Goal: Contribute content: Add original content to the website for others to see

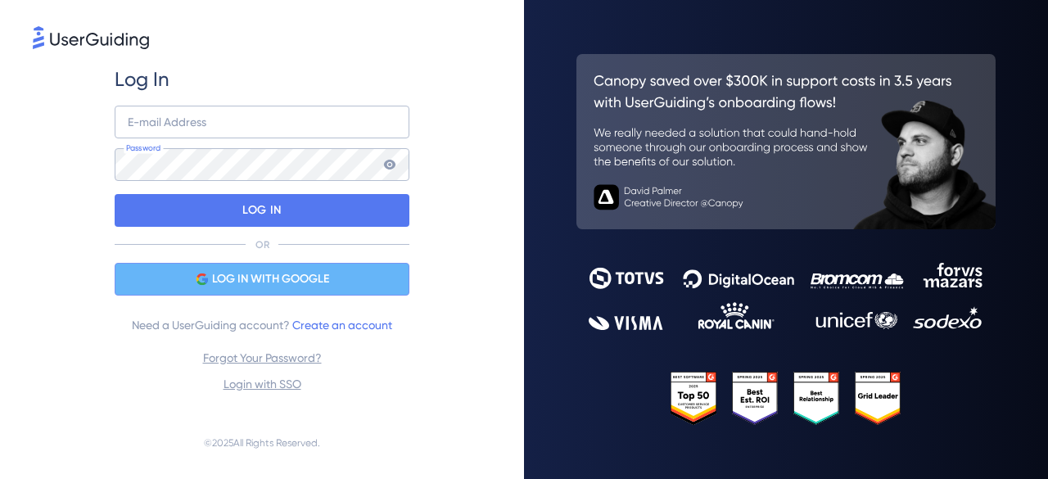
click at [264, 277] on span "LOG IN WITH GOOGLE" at bounding box center [270, 279] width 117 height 20
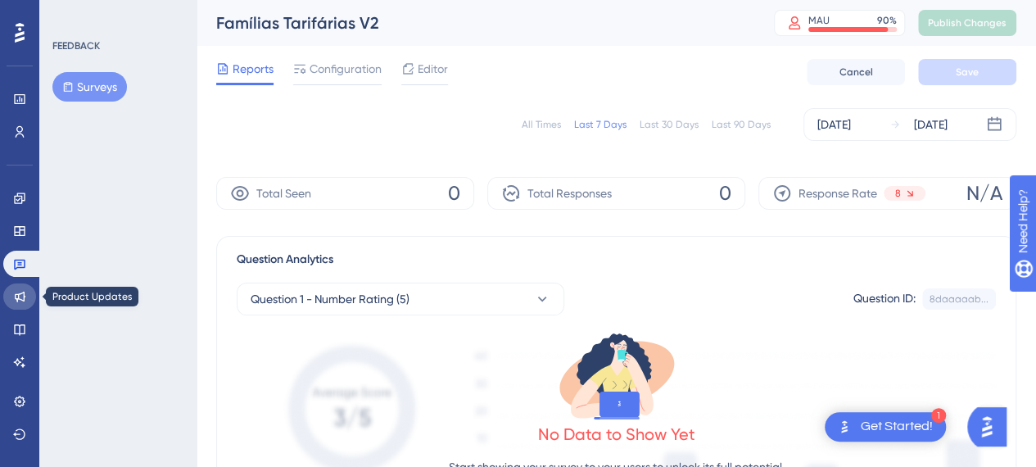
click at [20, 298] on icon at bounding box center [19, 296] width 13 height 13
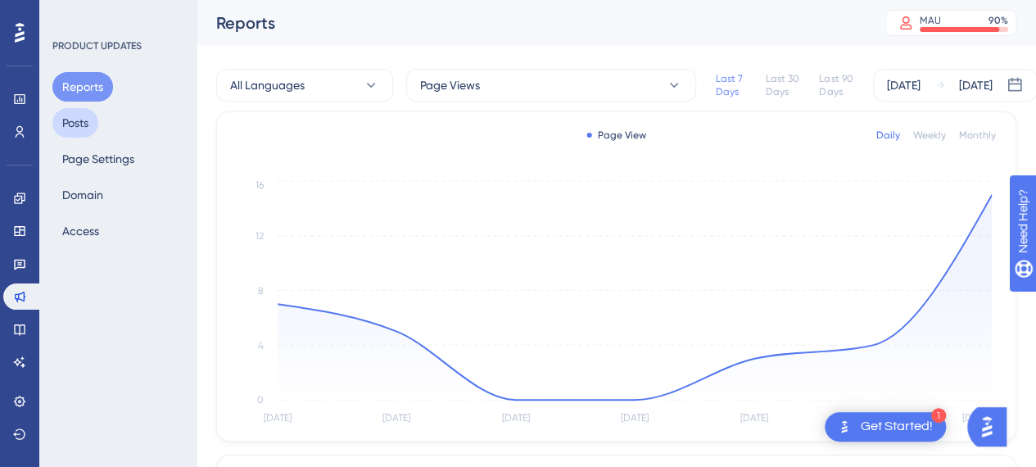
click at [79, 130] on button "Posts" at bounding box center [75, 122] width 46 height 29
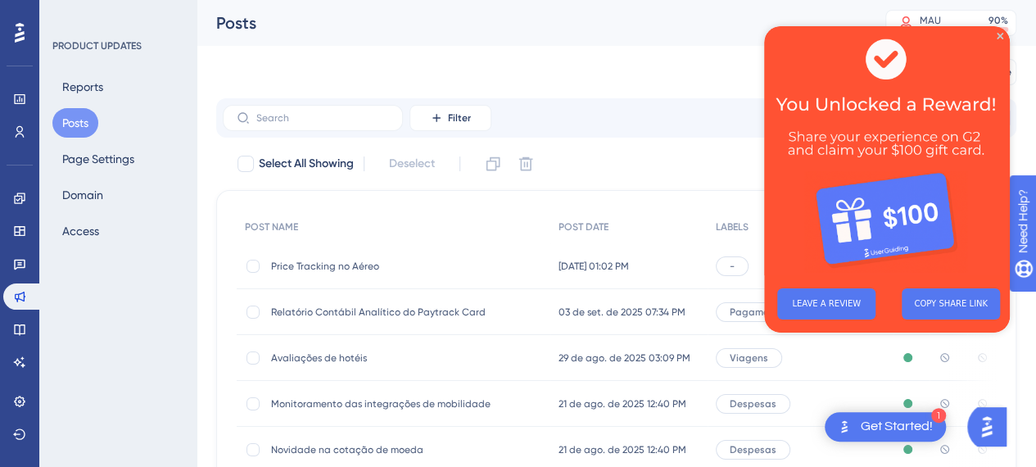
click at [1003, 35] on img at bounding box center [887, 150] width 246 height 249
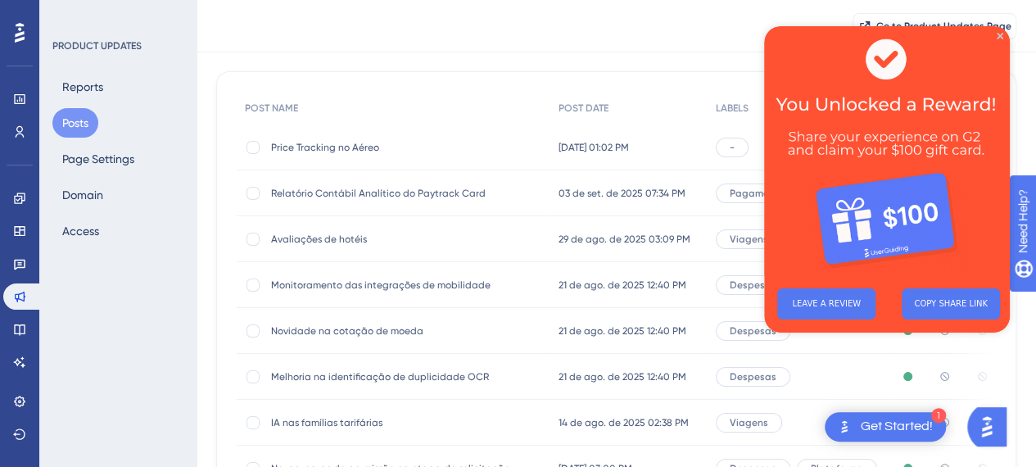
scroll to position [149, 0]
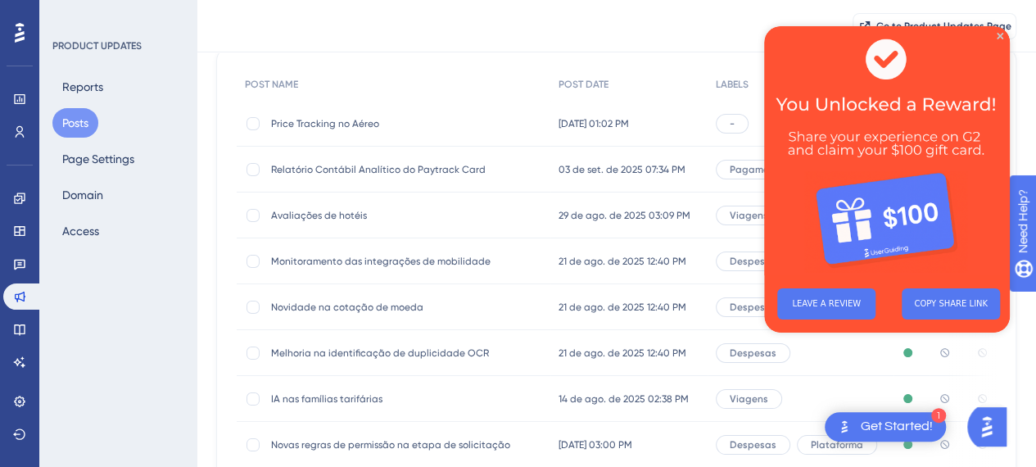
click at [331, 398] on span "IA nas famílias tarifárias" at bounding box center [402, 398] width 262 height 13
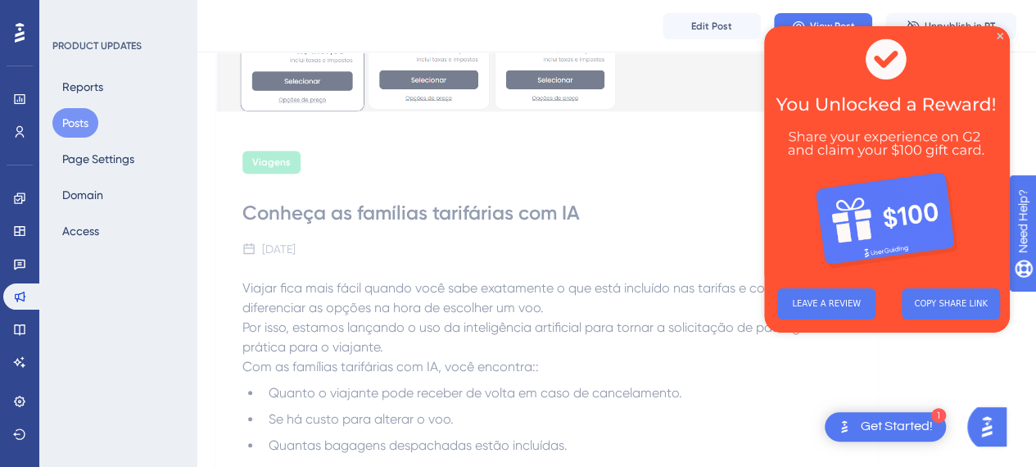
scroll to position [373, 0]
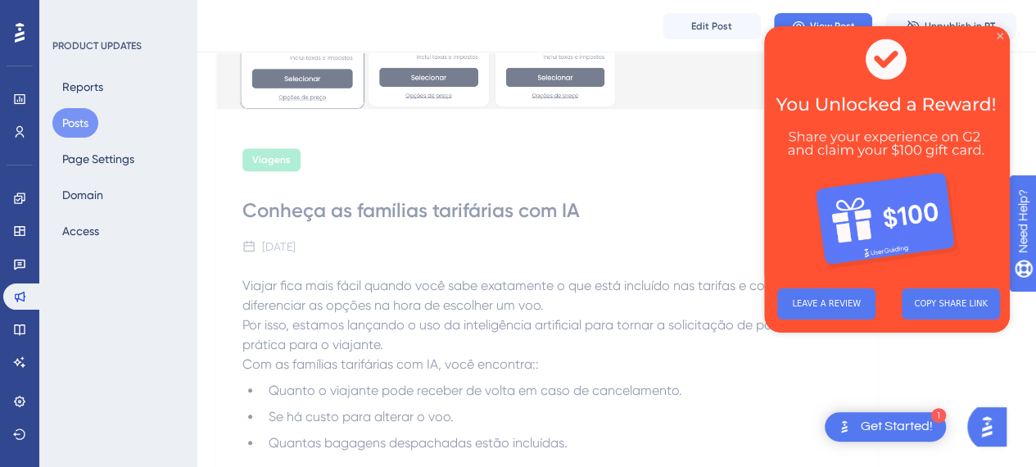
click at [1003, 34] on img at bounding box center [887, 150] width 246 height 249
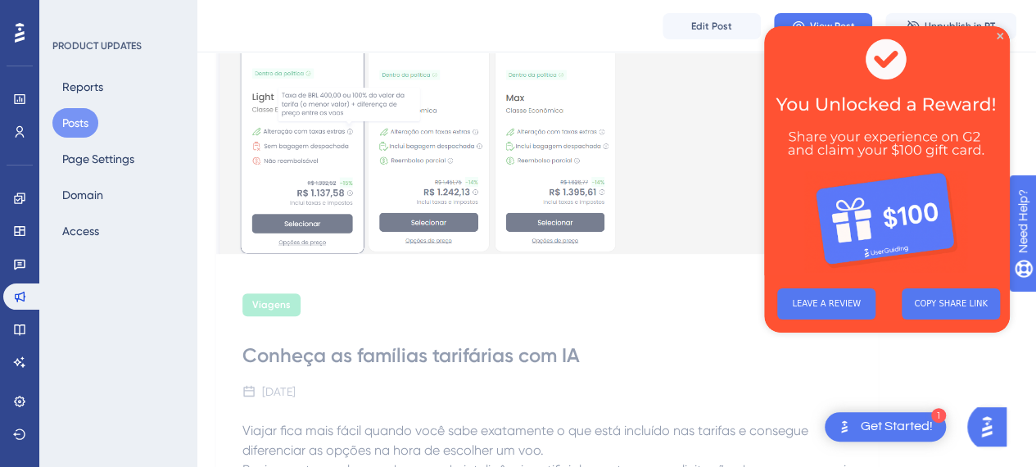
scroll to position [0, 0]
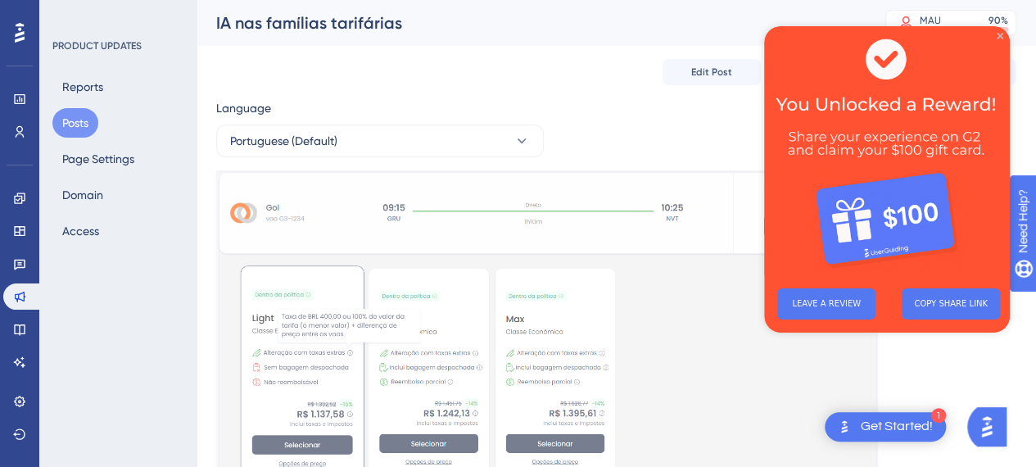
click at [1002, 37] on icon "Close Preview" at bounding box center [1000, 36] width 7 height 7
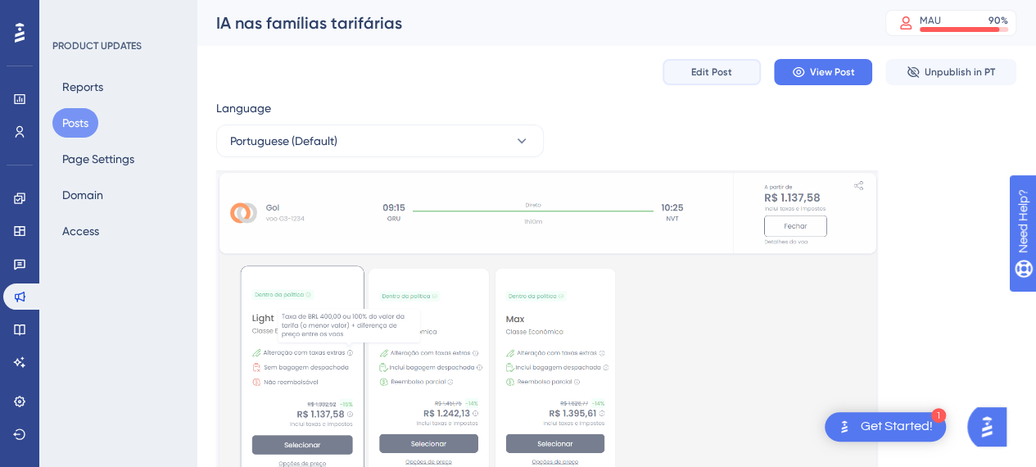
click at [717, 73] on span "Edit Post" at bounding box center [711, 72] width 41 height 13
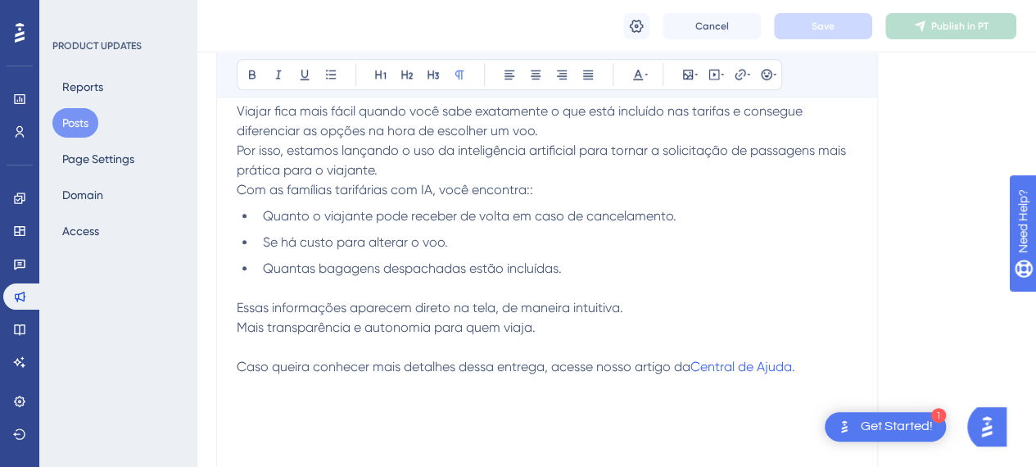
scroll to position [532, 0]
click at [681, 366] on span "Caso queira conhecer mais detalhes dessa entrega, acesse nosso artigo da" at bounding box center [464, 366] width 454 height 16
click at [802, 364] on p "Caso queira conhecer mais detalhes dessa entrega, acesse nosso artigo da Centra…" at bounding box center [547, 366] width 621 height 20
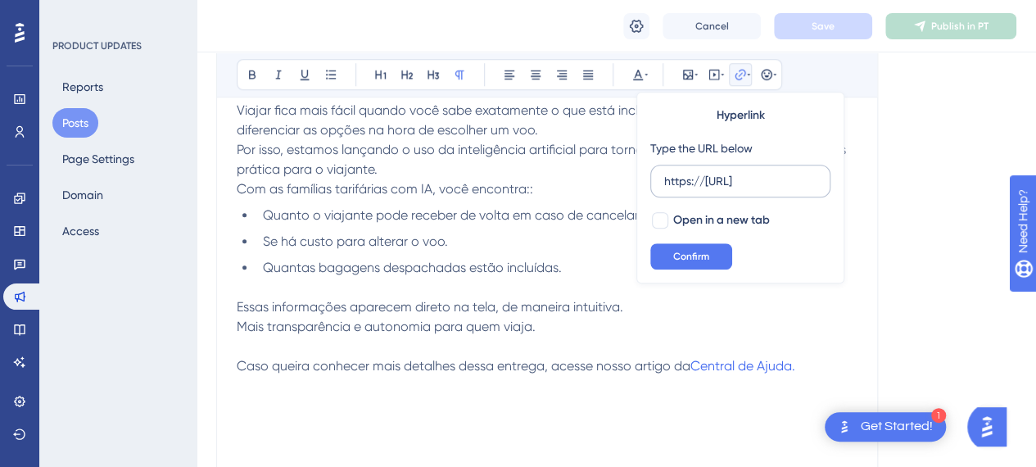
scroll to position [0, 0]
type input "h"
type input "[URL][DOMAIN_NAME]"
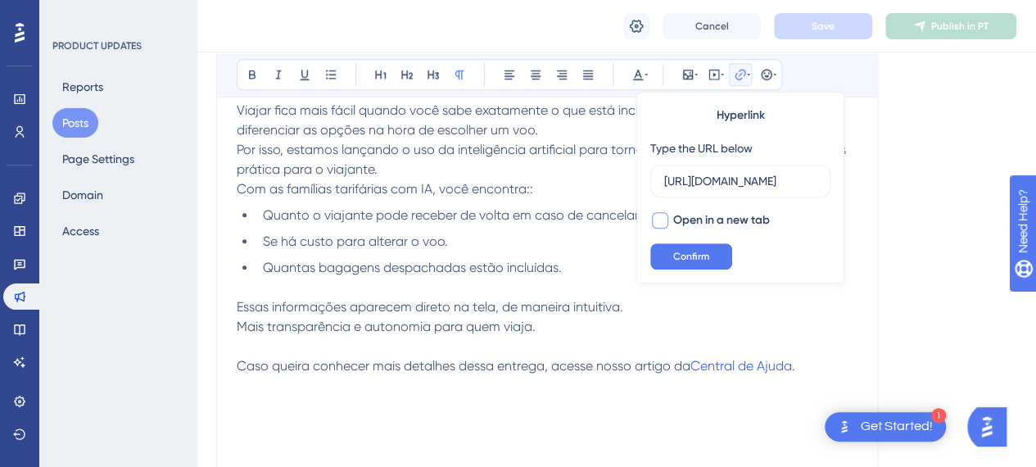
click at [657, 227] on div at bounding box center [660, 220] width 16 height 16
checkbox input "true"
click at [691, 252] on span "Confirm" at bounding box center [691, 256] width 36 height 13
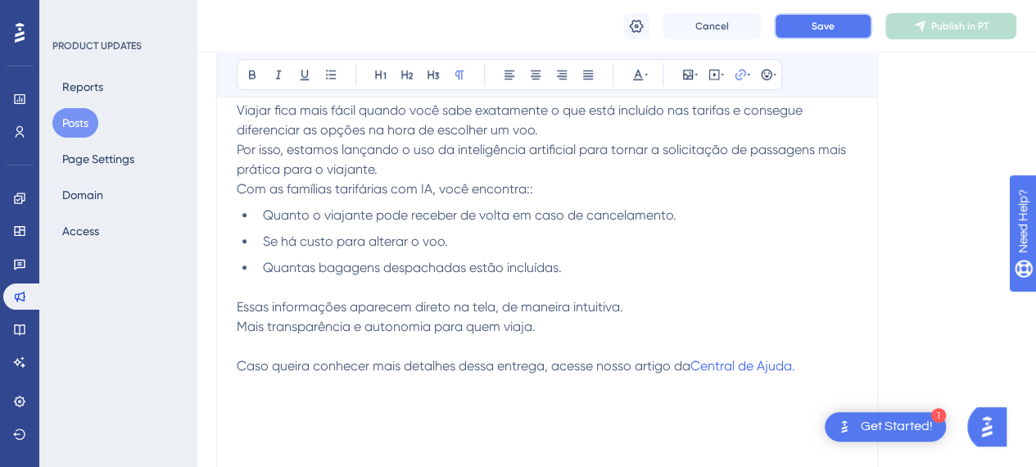
click at [806, 28] on button "Save" at bounding box center [823, 26] width 98 height 26
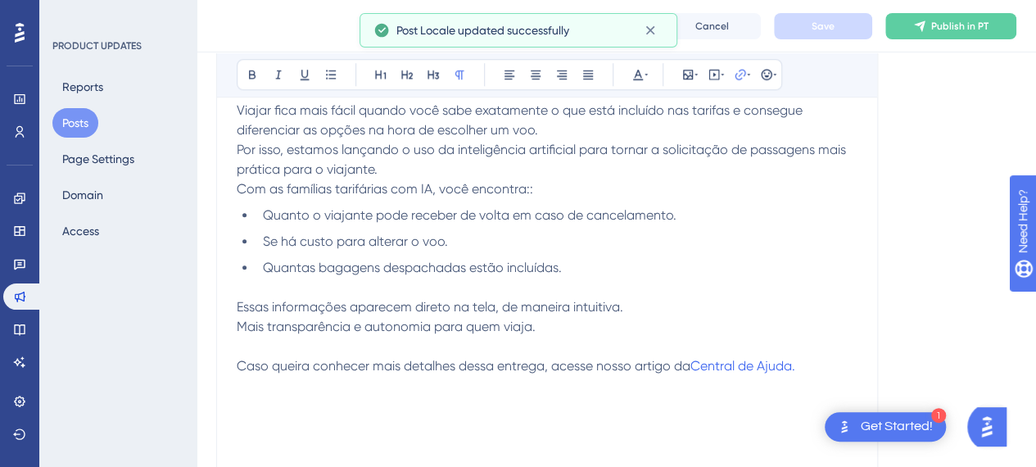
click at [85, 117] on button "Posts" at bounding box center [75, 122] width 46 height 29
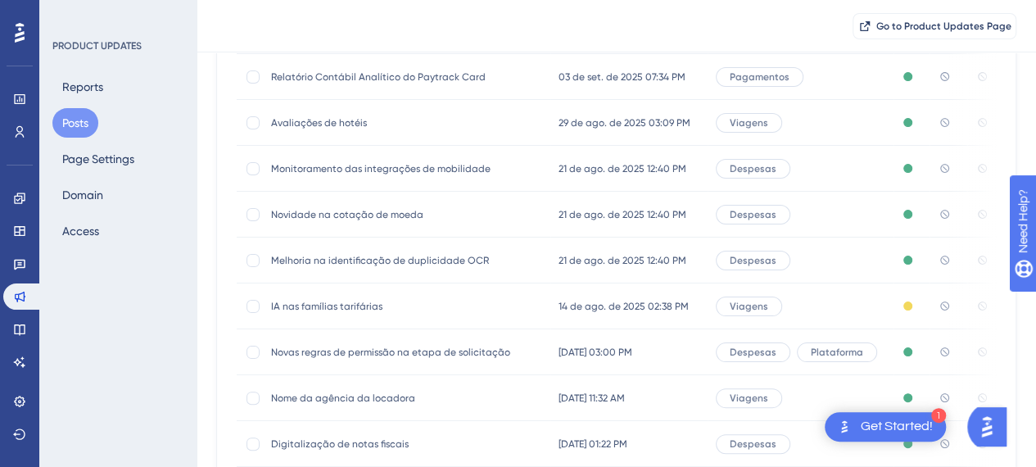
scroll to position [242, 0]
click at [355, 307] on span "IA nas famílias tarifárias" at bounding box center [402, 305] width 262 height 13
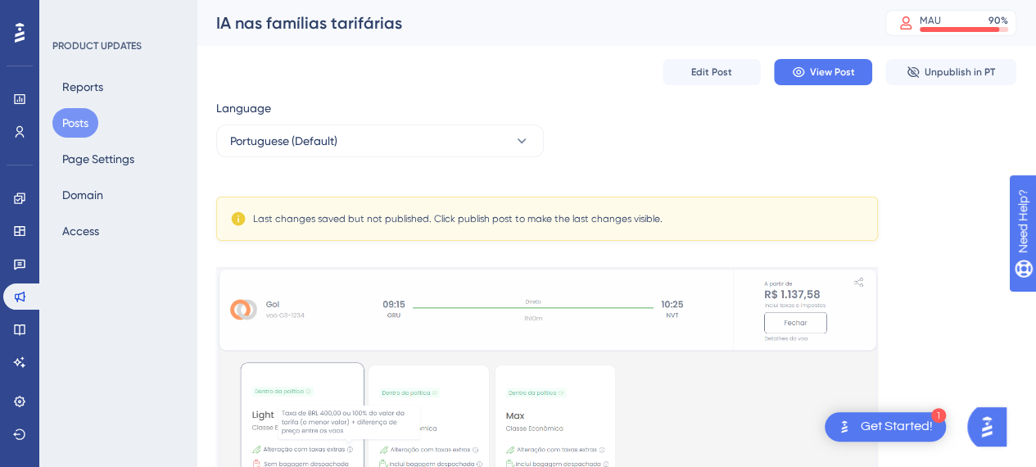
click at [721, 77] on span "Edit Post" at bounding box center [711, 72] width 41 height 13
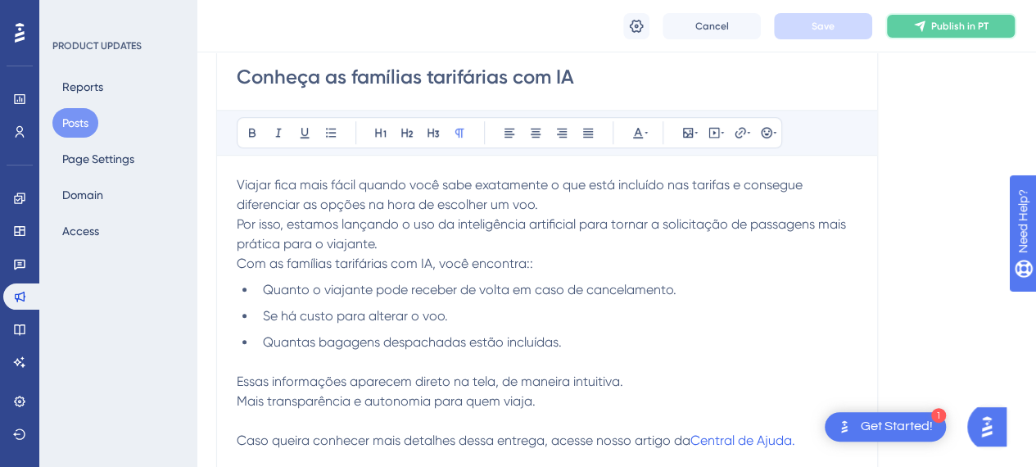
click at [940, 24] on span "Publish in PT" at bounding box center [959, 26] width 57 height 13
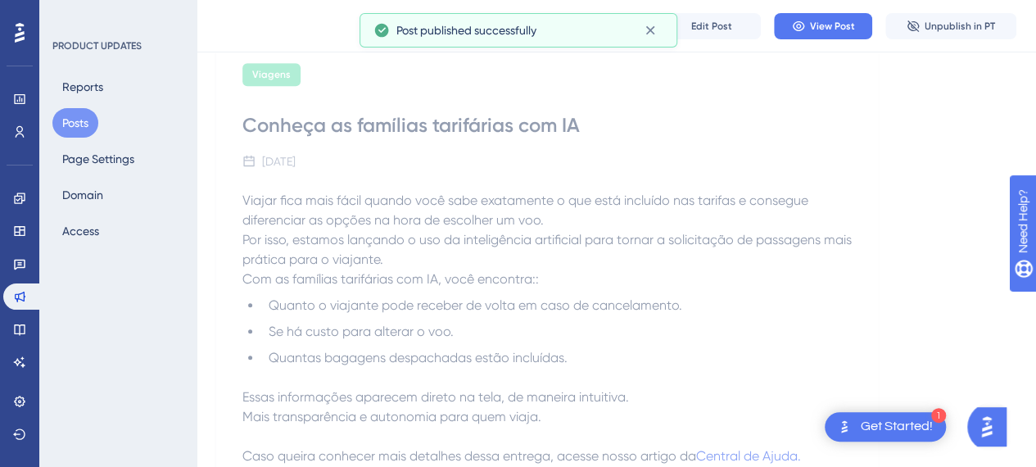
click at [71, 124] on button "Posts" at bounding box center [75, 122] width 46 height 29
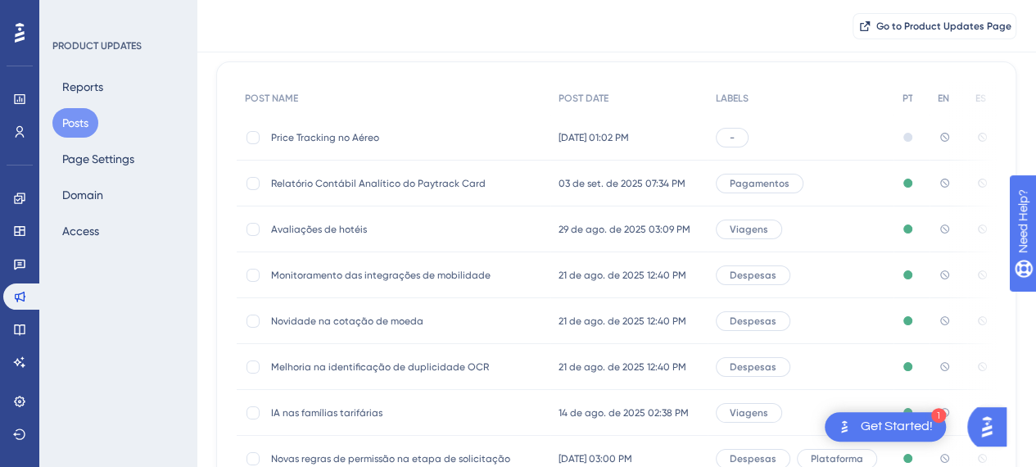
scroll to position [169, 0]
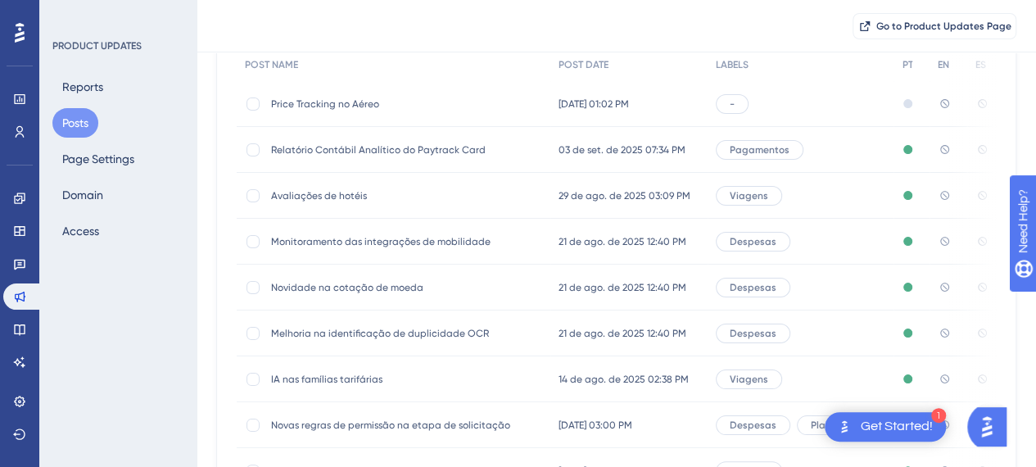
click at [335, 371] on div "IA nas famílias tarifárias IA nas famílias tarifárias" at bounding box center [402, 379] width 262 height 46
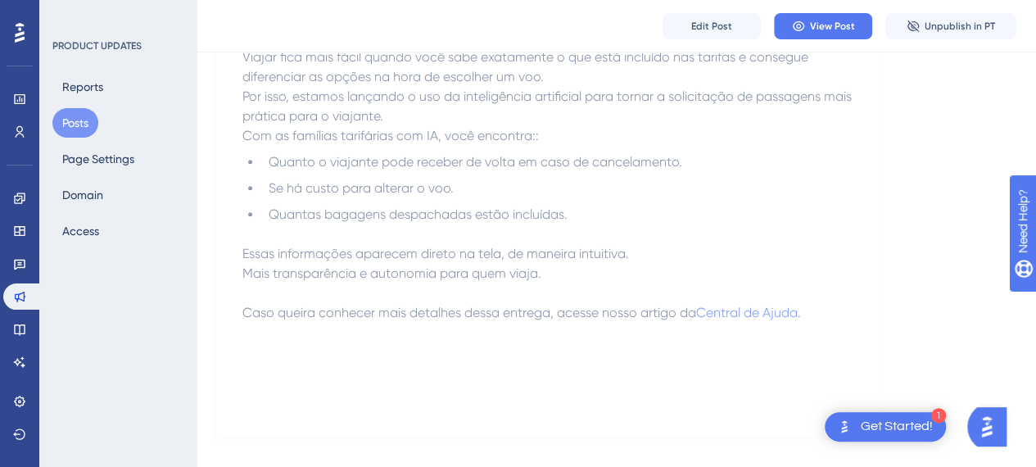
scroll to position [608, 0]
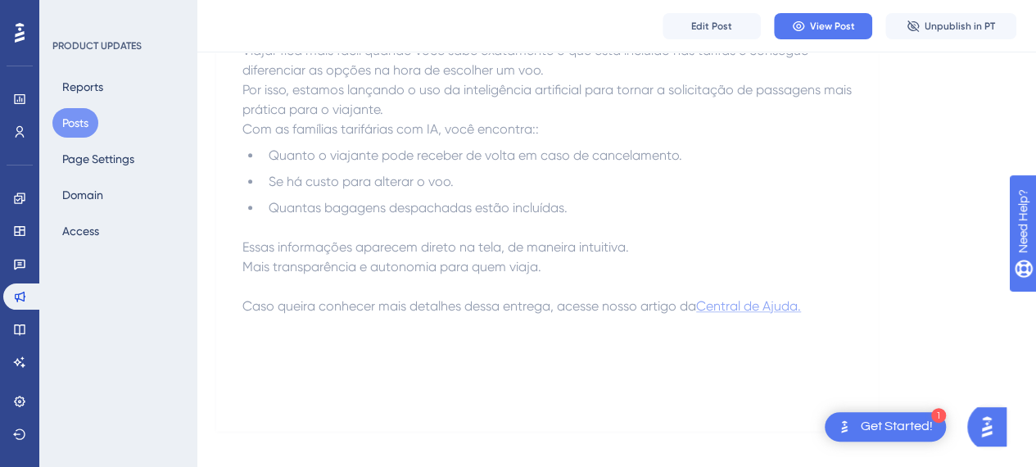
click at [752, 311] on span "Central de Ajuda." at bounding box center [748, 306] width 105 height 16
